Goal: Information Seeking & Learning: Check status

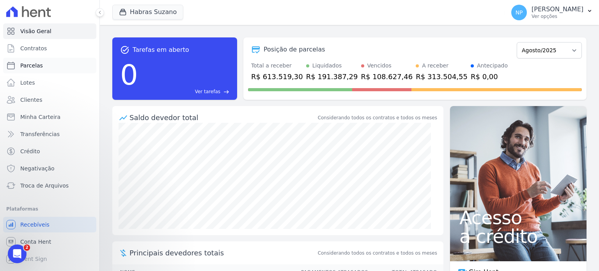
click at [27, 61] on link "Parcelas" at bounding box center [49, 66] width 93 height 16
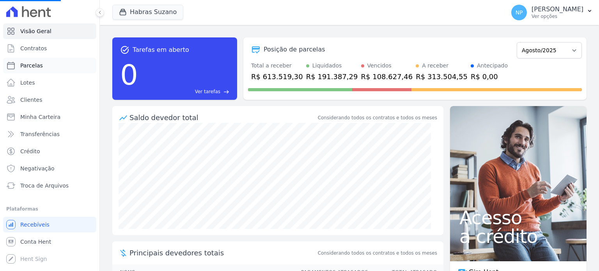
select select
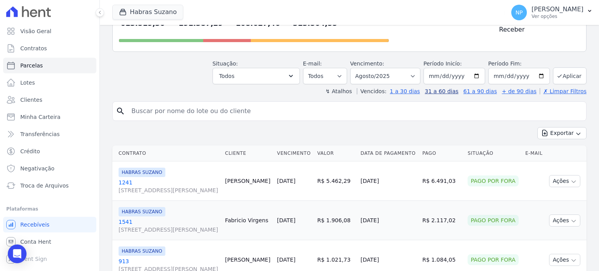
scroll to position [117, 0]
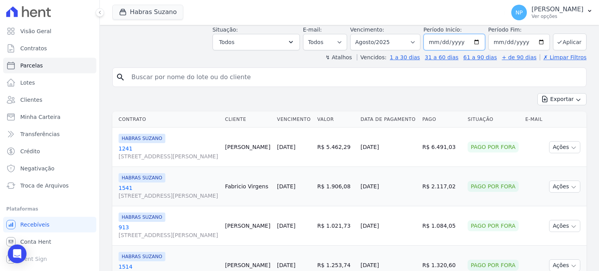
click at [477, 34] on input "2025-08-01" at bounding box center [455, 42] width 62 height 16
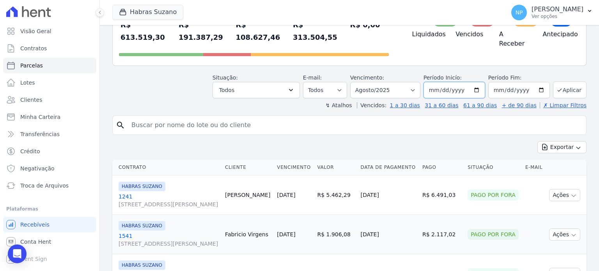
scroll to position [78, 0]
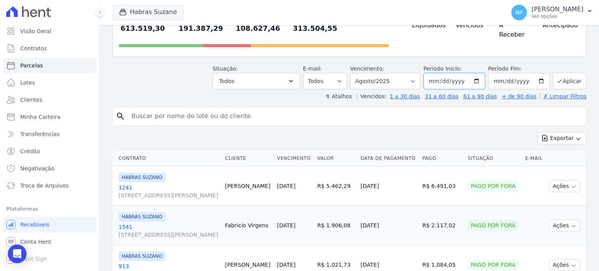
click at [472, 73] on input "2025-08-01" at bounding box center [455, 81] width 62 height 16
type input "[DATE]"
click at [535, 73] on input "2025-08-31" at bounding box center [519, 81] width 62 height 16
type input "[DATE]"
click at [407, 73] on select "Filtrar por período ──────── Todos os meses Julho/2022 Agosto/2022 Setembro/202…" at bounding box center [385, 81] width 70 height 16
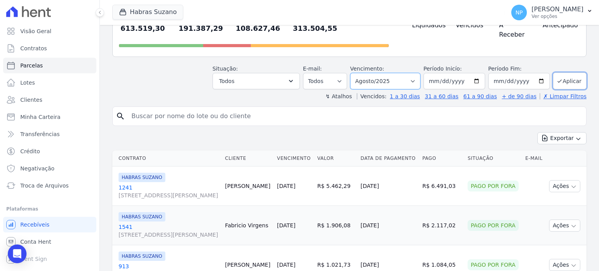
select select "09/2025"
click at [356, 73] on select "Filtrar por período ──────── Todos os meses Julho/2022 Agosto/2022 Setembro/202…" at bounding box center [385, 81] width 70 height 16
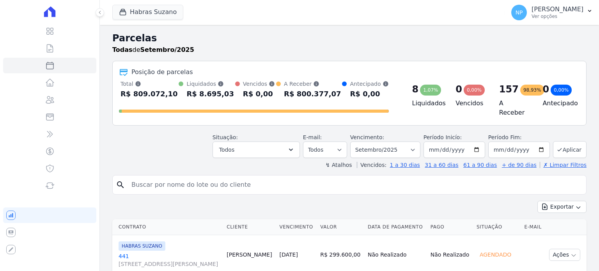
select select
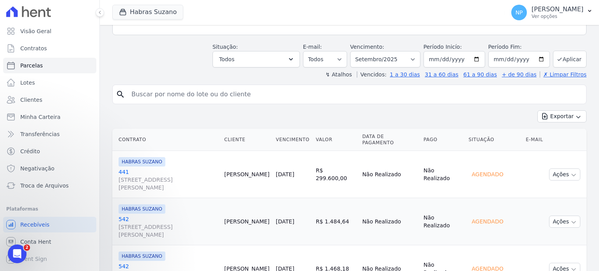
scroll to position [78, 0]
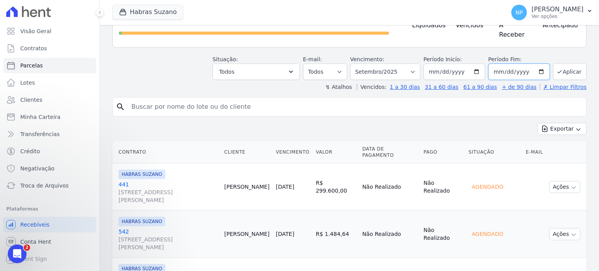
click at [536, 69] on input "[DATE]" at bounding box center [519, 72] width 62 height 16
type input "[DATE]"
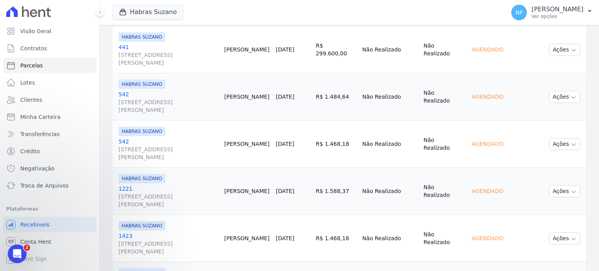
scroll to position [86, 0]
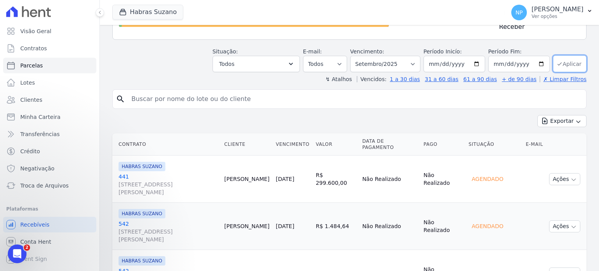
click at [563, 60] on button "Aplicar" at bounding box center [570, 63] width 34 height 17
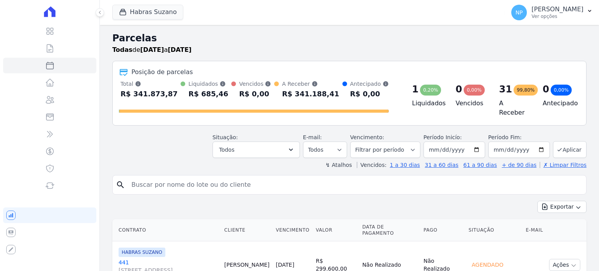
select select
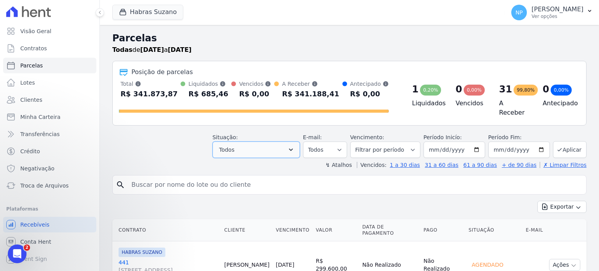
click at [286, 151] on button "Todos" at bounding box center [256, 150] width 87 height 16
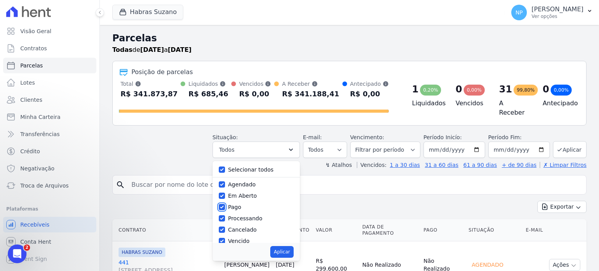
click at [225, 204] on input "Pago" at bounding box center [222, 207] width 6 height 6
checkbox input "false"
click at [225, 227] on input "Cancelado" at bounding box center [222, 230] width 6 height 6
checkbox input "false"
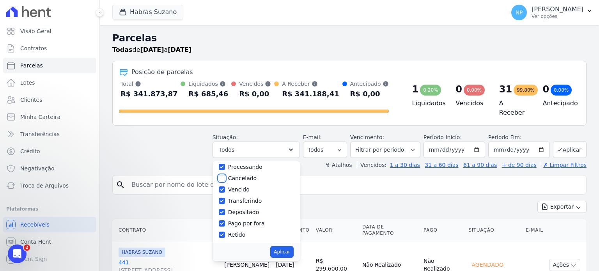
scroll to position [52, 0]
click at [225, 209] on input "Depositado" at bounding box center [222, 212] width 6 height 6
checkbox input "false"
click at [291, 251] on button "Aplicar" at bounding box center [281, 252] width 23 height 12
select select "scheduled"
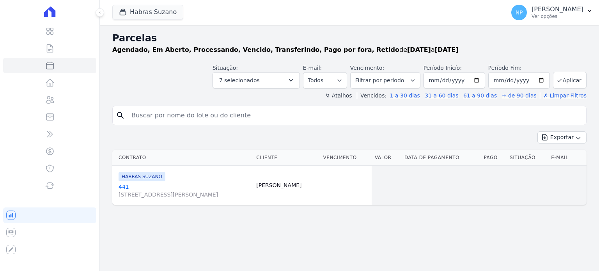
select select
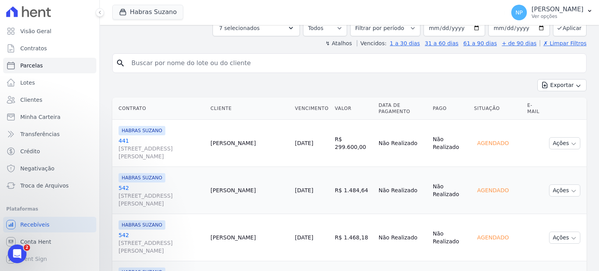
scroll to position [117, 0]
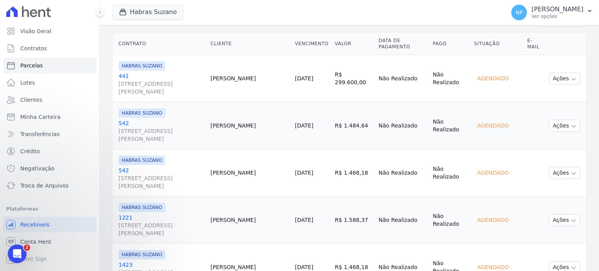
drag, startPoint x: 337, startPoint y: 81, endPoint x: 384, endPoint y: 82, distance: 46.8
click at [384, 82] on tr "HABRAS SUZANO 441 Rua Fradique Coutinho, 30, ANDAR 10 CONJ 101, Pinheiros Alber…" at bounding box center [349, 78] width 474 height 47
click at [371, 93] on td "R$ 299.600,00" at bounding box center [354, 78] width 44 height 47
click at [20, 251] on icon "Abertura do Messenger da Intercom" at bounding box center [16, 252] width 13 height 13
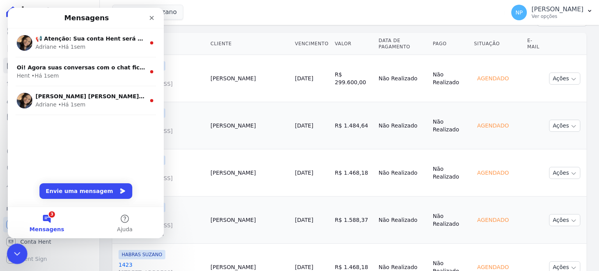
scroll to position [0, 0]
click at [155, 18] on div "Fechar" at bounding box center [152, 18] width 14 height 14
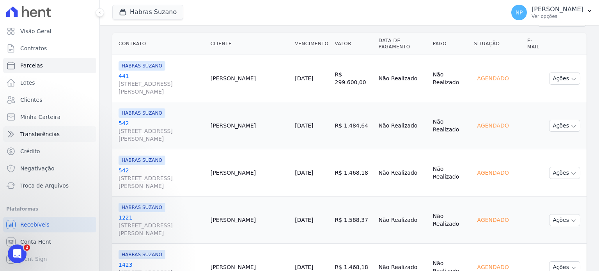
click at [42, 135] on span "Transferências" at bounding box center [39, 134] width 39 height 8
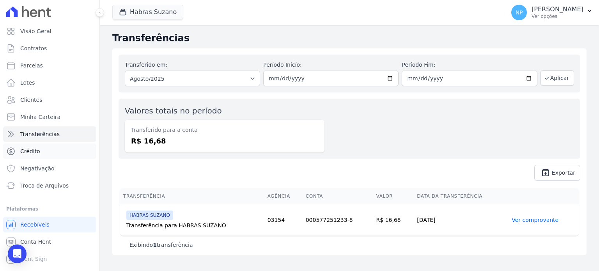
click at [30, 151] on span "Crédito" at bounding box center [30, 151] width 20 height 8
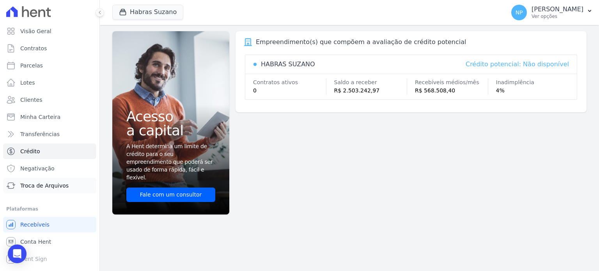
click at [41, 187] on span "Troca de Arquivos" at bounding box center [44, 186] width 48 height 8
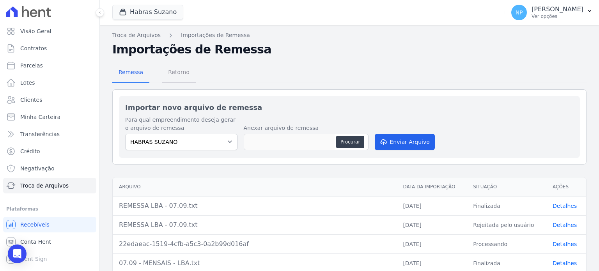
click at [179, 75] on span "Retorno" at bounding box center [178, 72] width 31 height 16
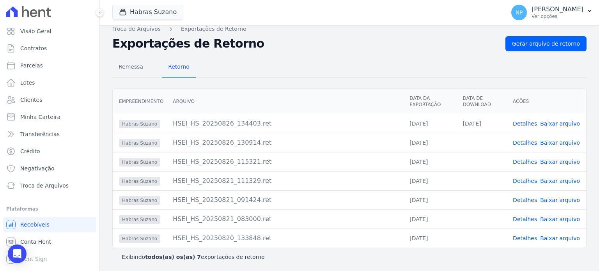
scroll to position [8, 0]
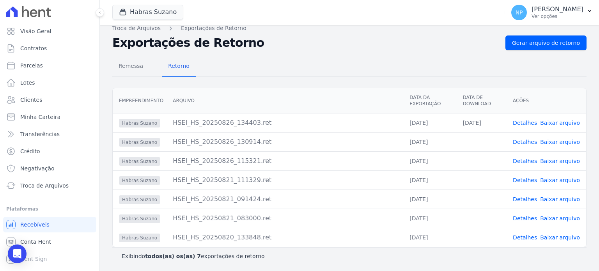
drag, startPoint x: 281, startPoint y: 116, endPoint x: 456, endPoint y: 164, distance: 181.7
click at [456, 164] on tbody "Habras Suzano HSEI_HS_20250826_134403.ret 26/08/2025 26/08/2025 Detalhes Baixar…" at bounding box center [349, 180] width 473 height 134
click at [139, 66] on span "Remessa" at bounding box center [131, 66] width 34 height 16
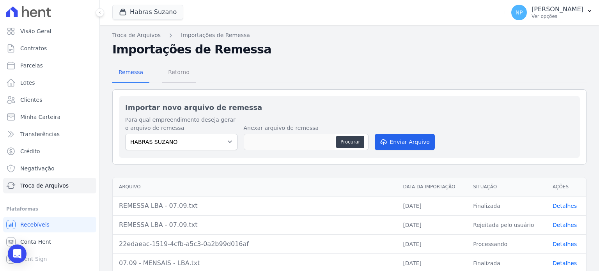
click at [181, 75] on span "Retorno" at bounding box center [178, 72] width 31 height 16
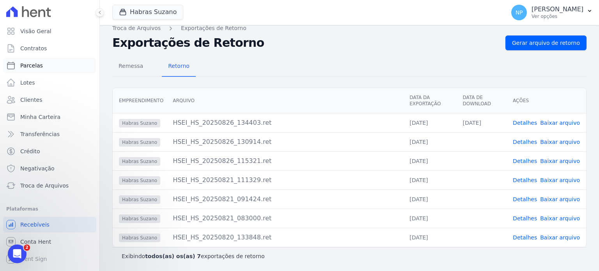
click at [36, 66] on span "Parcelas" at bounding box center [31, 66] width 23 height 8
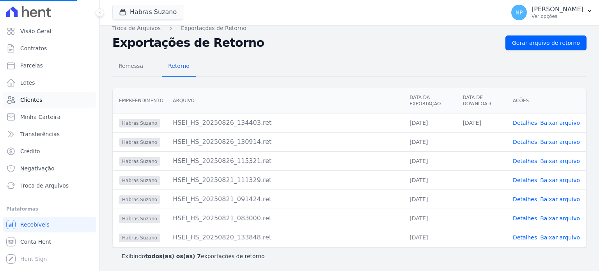
select select
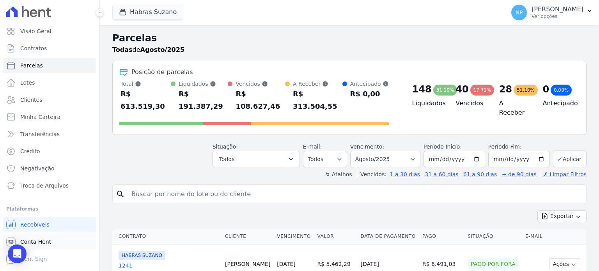
click at [66, 245] on link "Conta Hent" at bounding box center [49, 242] width 93 height 16
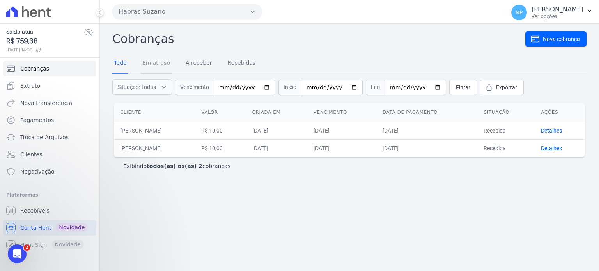
click at [162, 59] on link "Em atraso" at bounding box center [156, 63] width 31 height 20
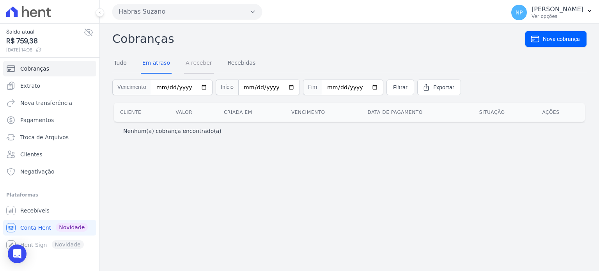
click at [198, 64] on link "A receber" at bounding box center [199, 63] width 30 height 20
click at [240, 65] on link "Recebidas" at bounding box center [241, 63] width 31 height 20
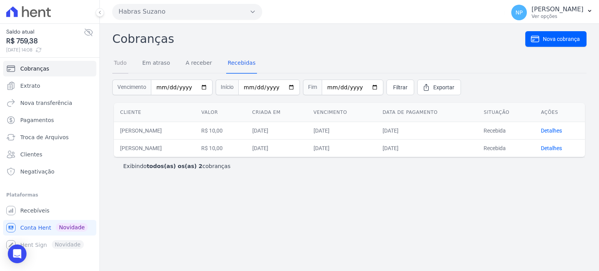
click at [125, 65] on link "Tudo" at bounding box center [120, 63] width 16 height 20
